Goal: Information Seeking & Learning: Learn about a topic

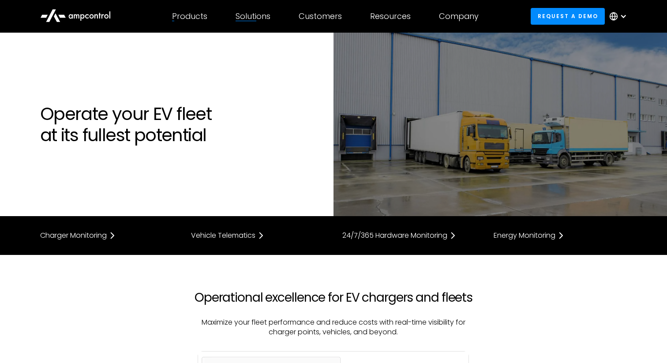
click at [252, 22] on div "Solutions By business need Efficency Reduce grid contraints and fuel costs Oper…" at bounding box center [252, 16] width 63 height 31
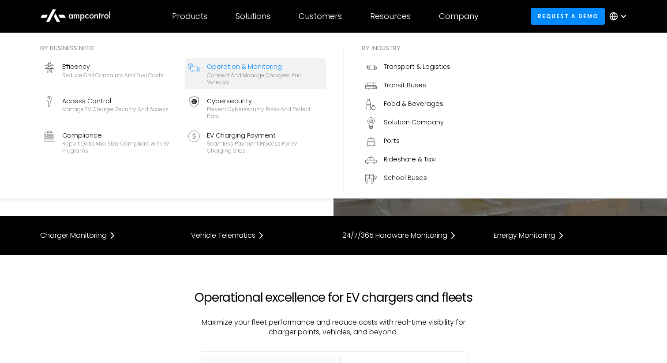
click at [250, 15] on div "Solutions" at bounding box center [252, 16] width 35 height 10
click at [264, 74] on div "Connect and manage chargers and vehicles" at bounding box center [265, 79] width 116 height 14
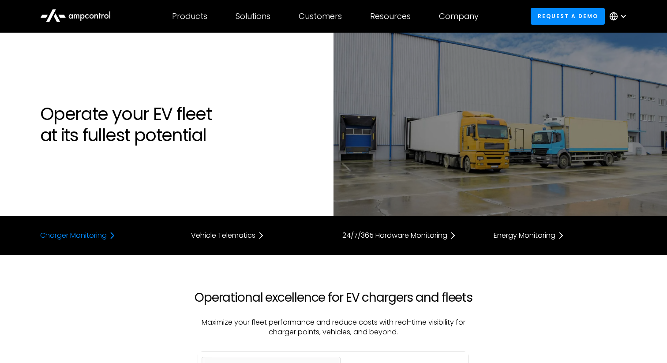
click at [96, 237] on div "Charger Monitoring" at bounding box center [73, 235] width 67 height 7
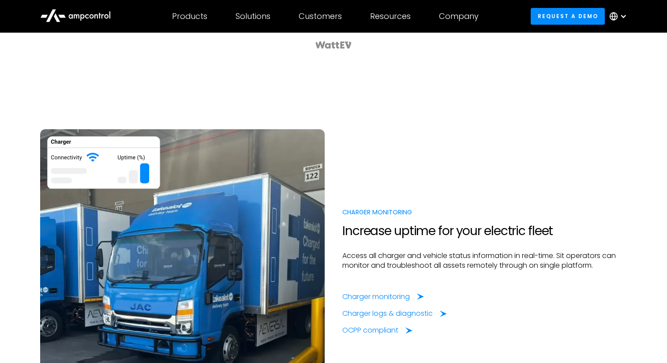
scroll to position [564, 0]
